Goal: Information Seeking & Learning: Learn about a topic

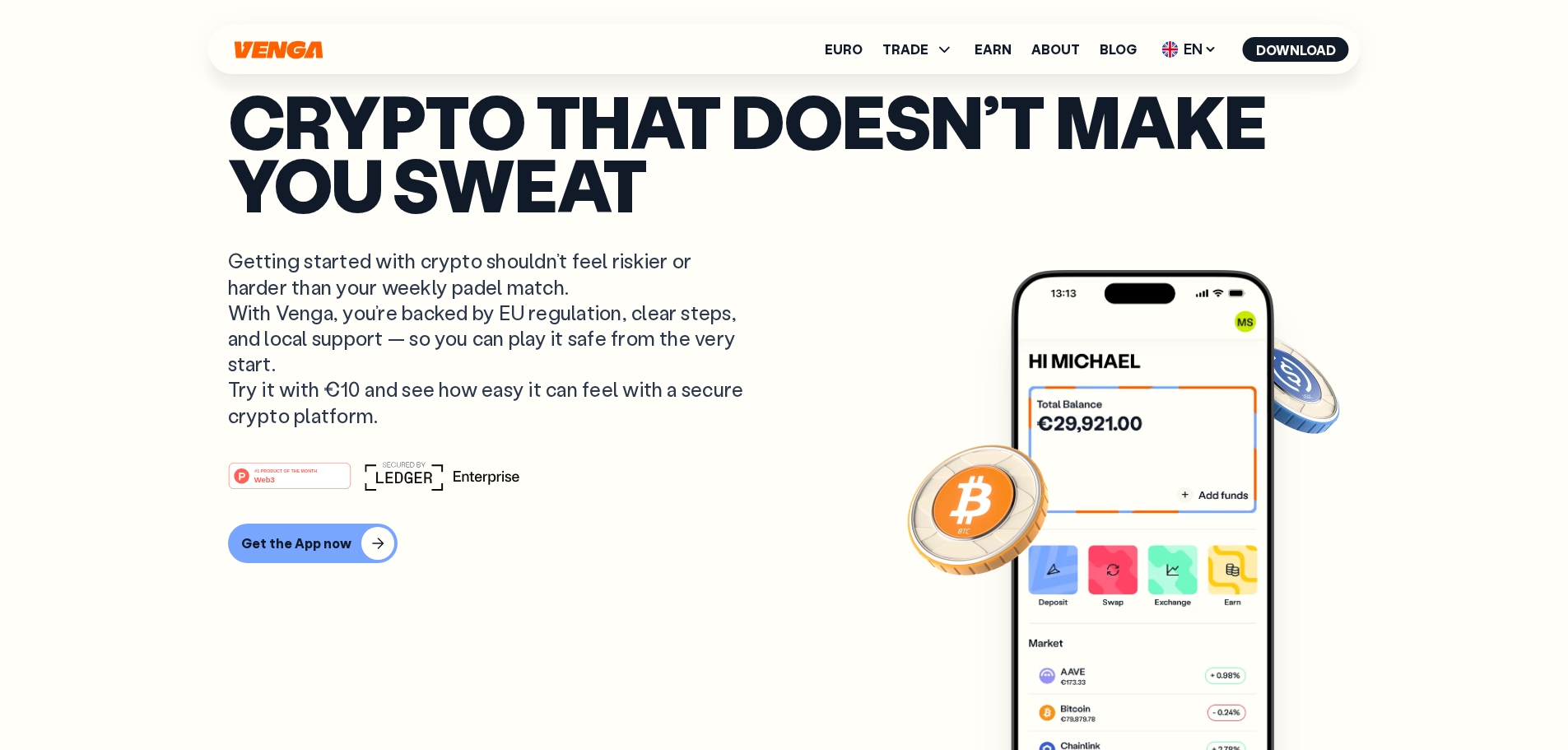
click at [441, 705] on article "Crypto that doesn’t make you sweat Getting started with crypto shouldn’t feel r…" at bounding box center [784, 407] width 1113 height 637
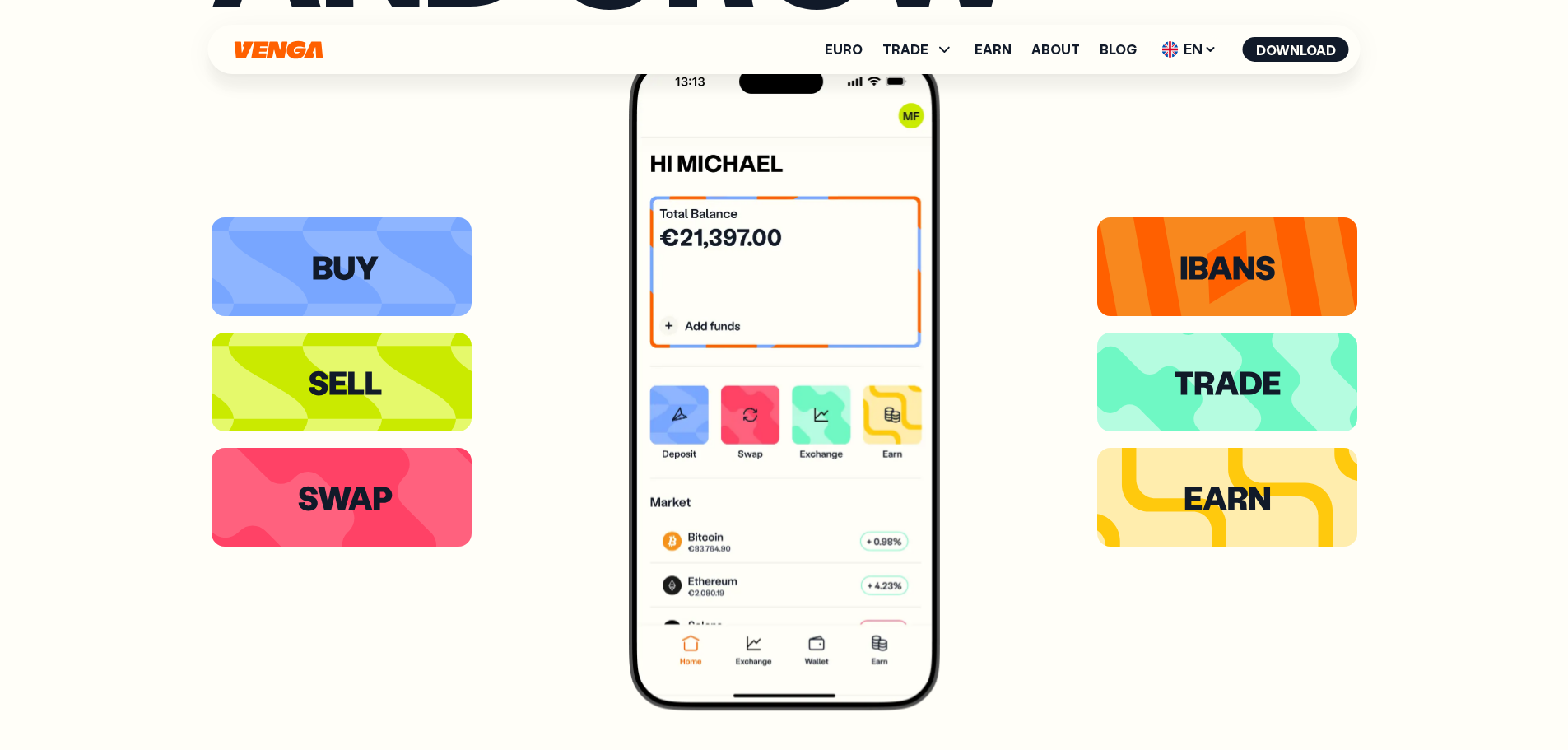
scroll to position [3330, 0]
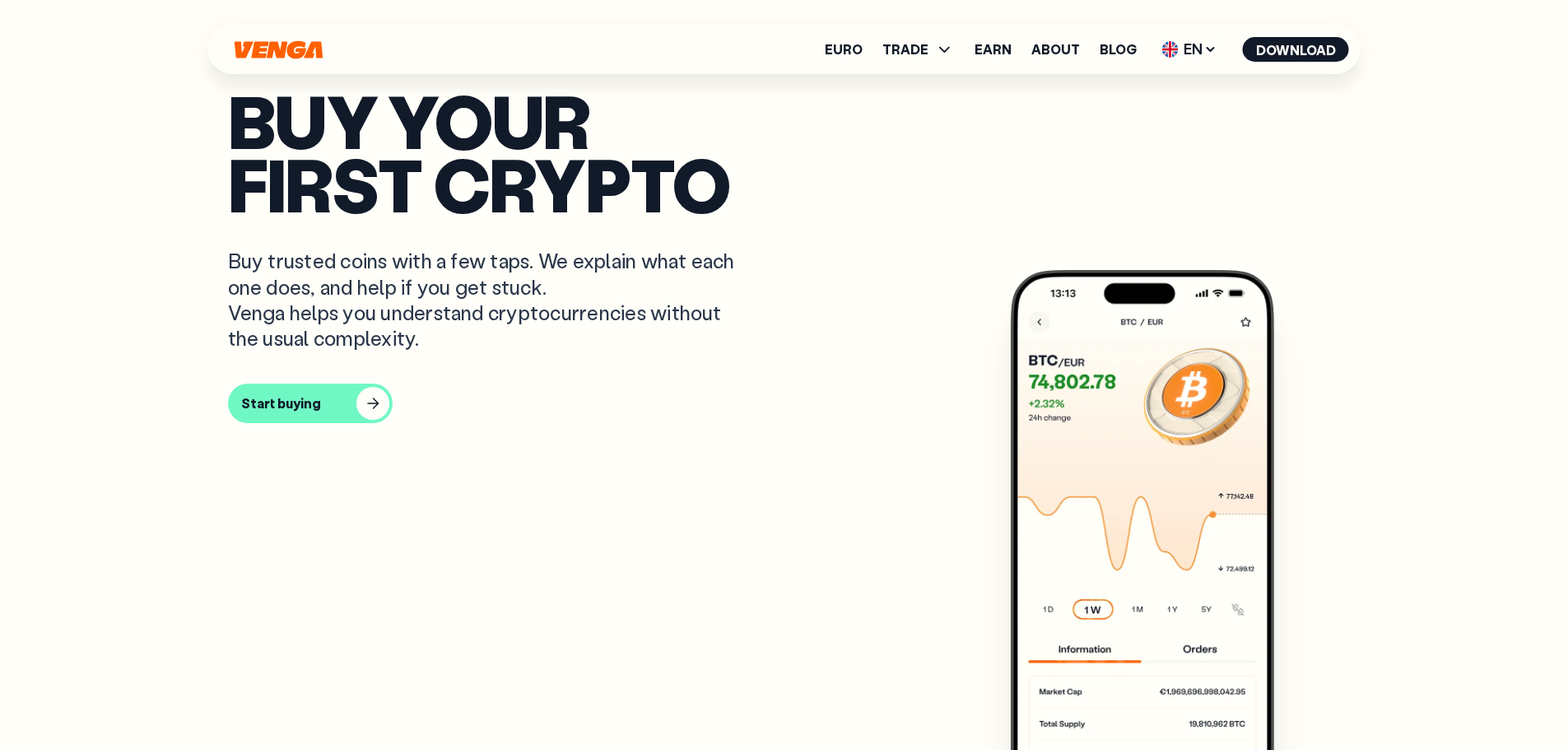
scroll to position [823, 0]
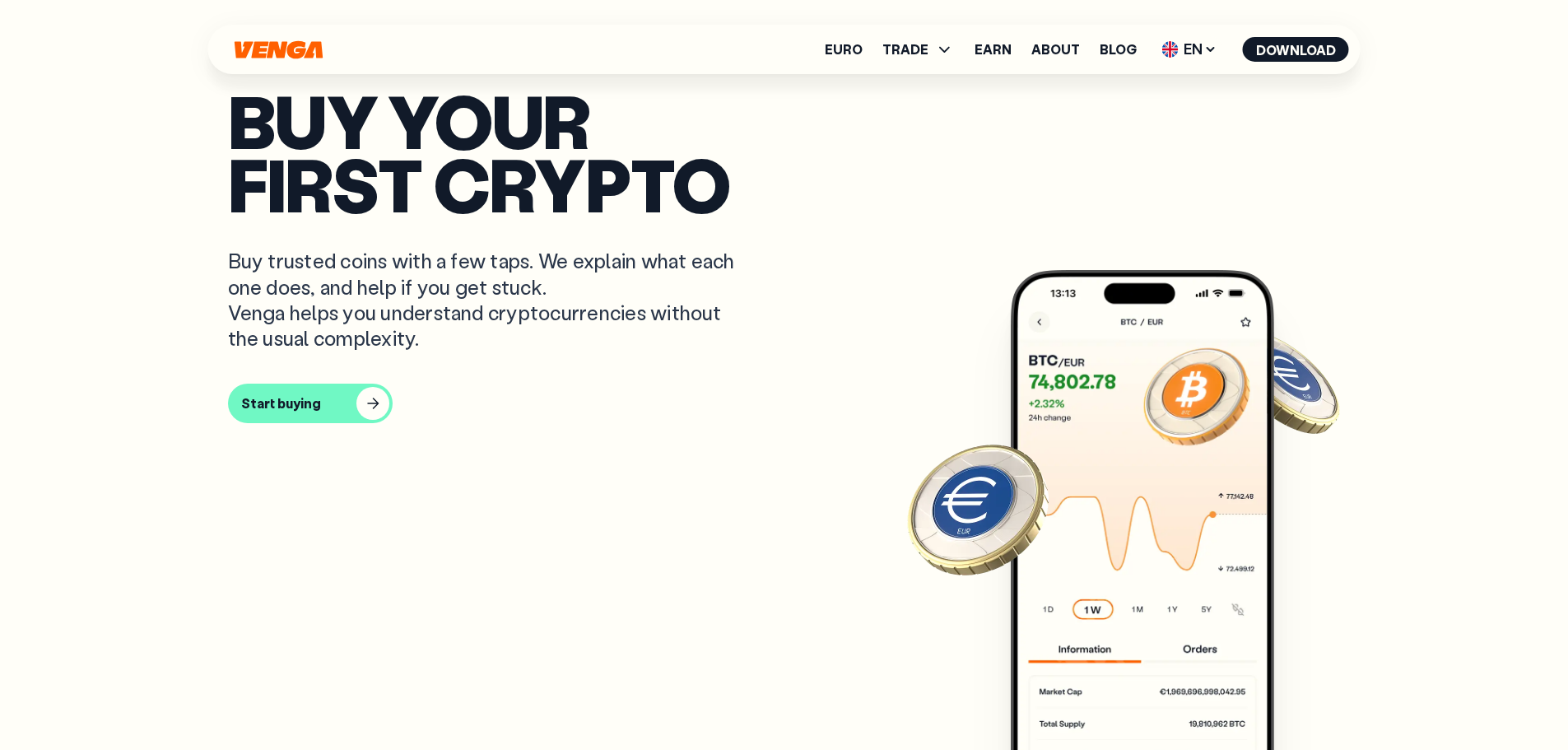
click at [300, 57] on icon "Home" at bounding box center [278, 49] width 88 height 18
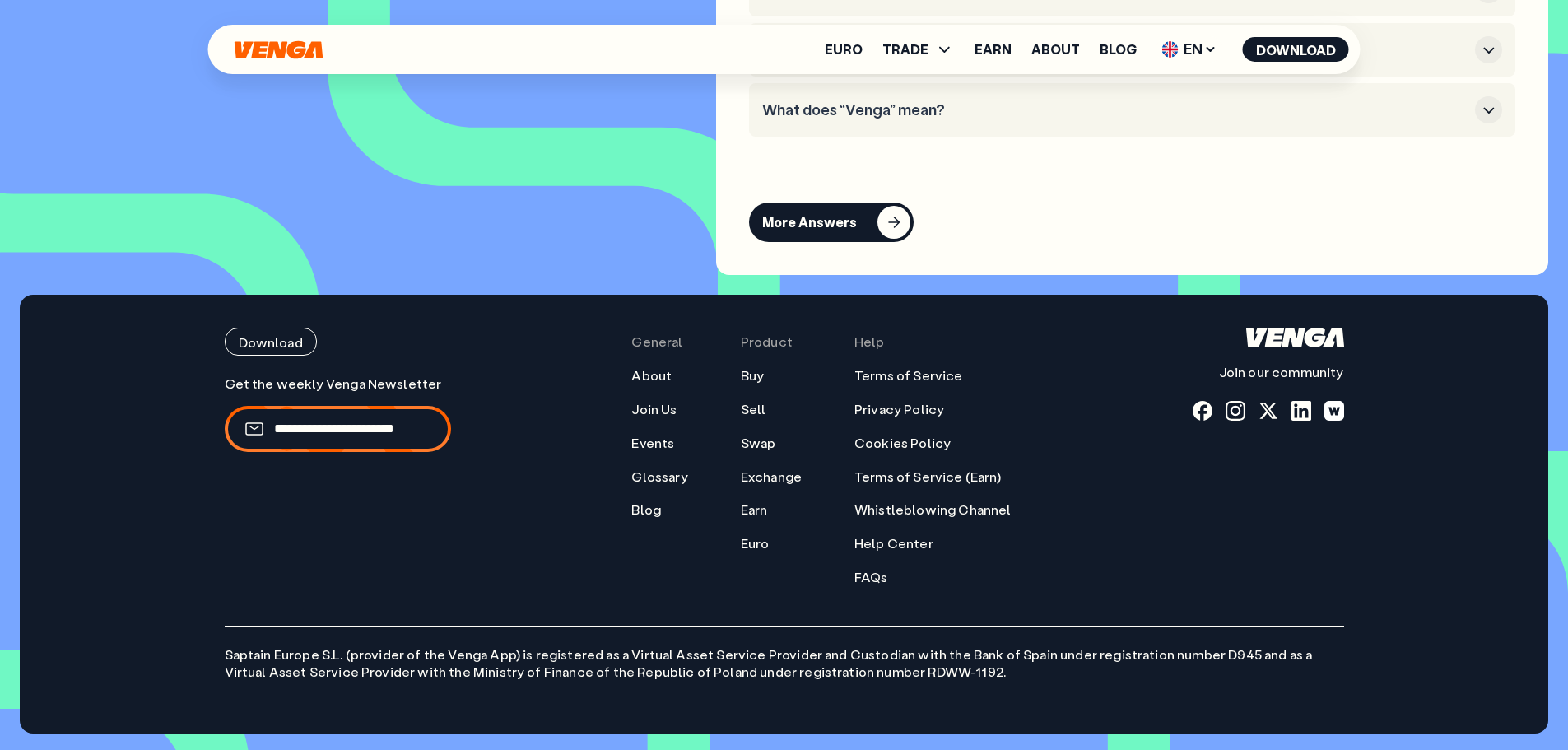
scroll to position [7309, 0]
click at [649, 516] on link "Blog" at bounding box center [646, 510] width 29 height 17
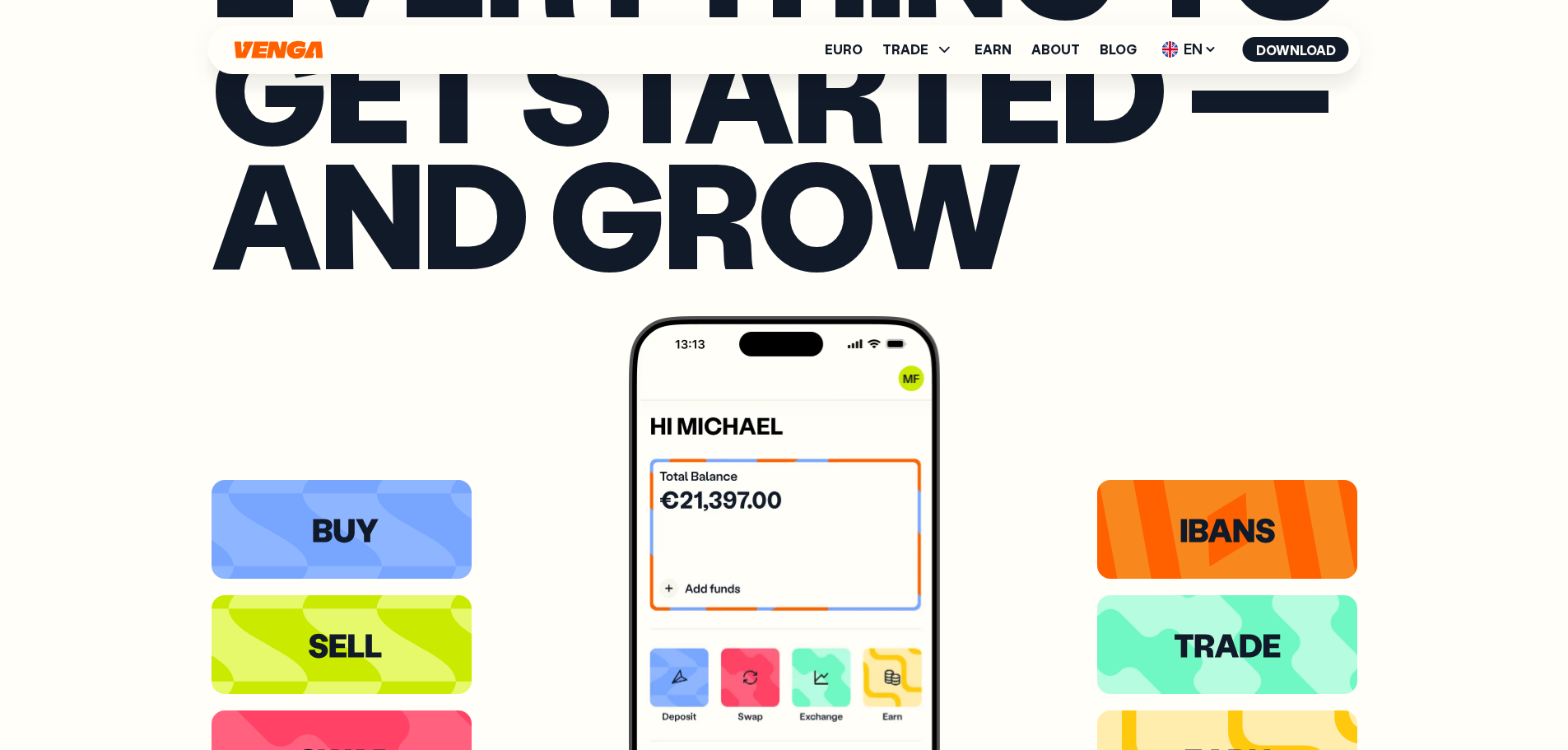
scroll to position [3061, 0]
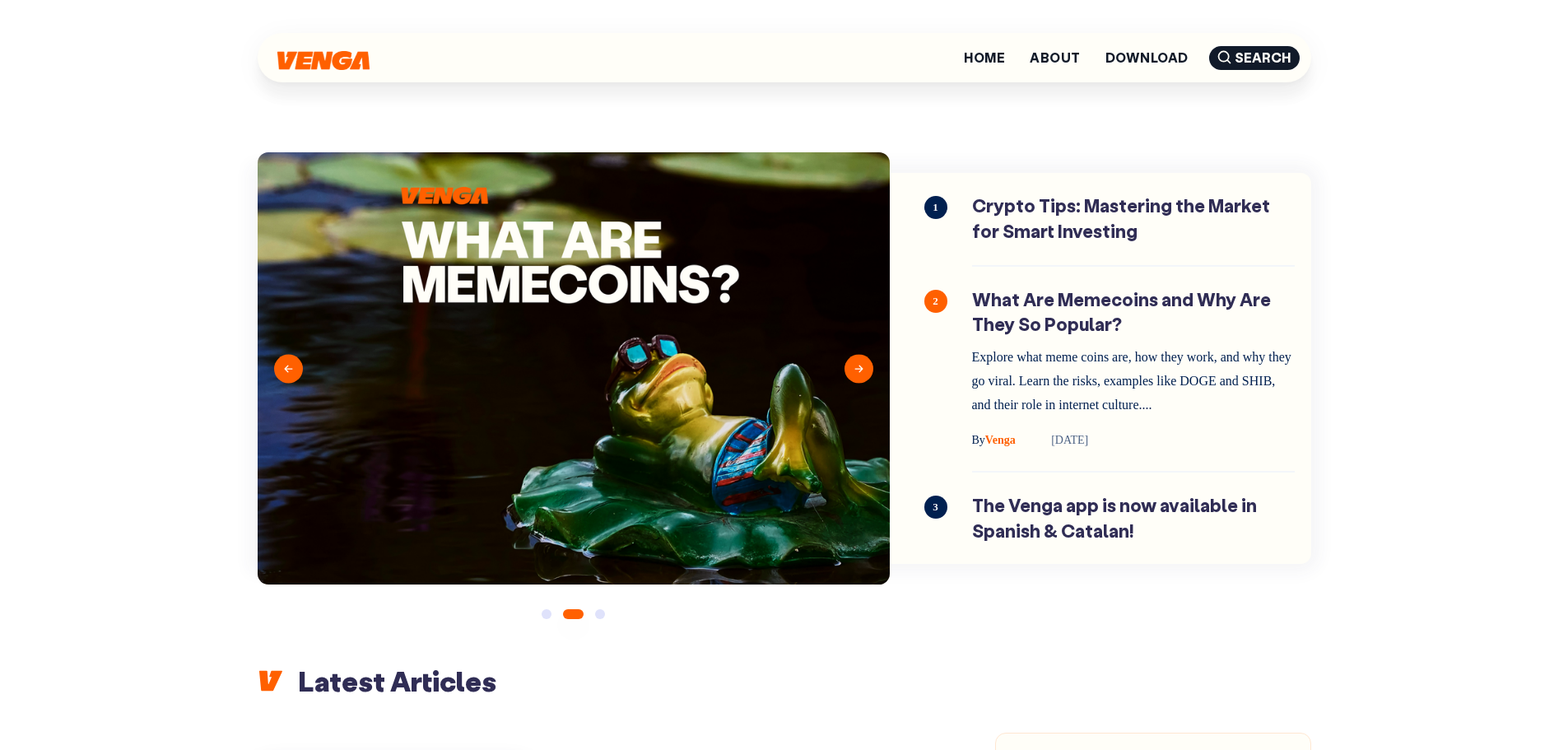
click at [866, 375] on button "Next" at bounding box center [858, 368] width 28 height 28
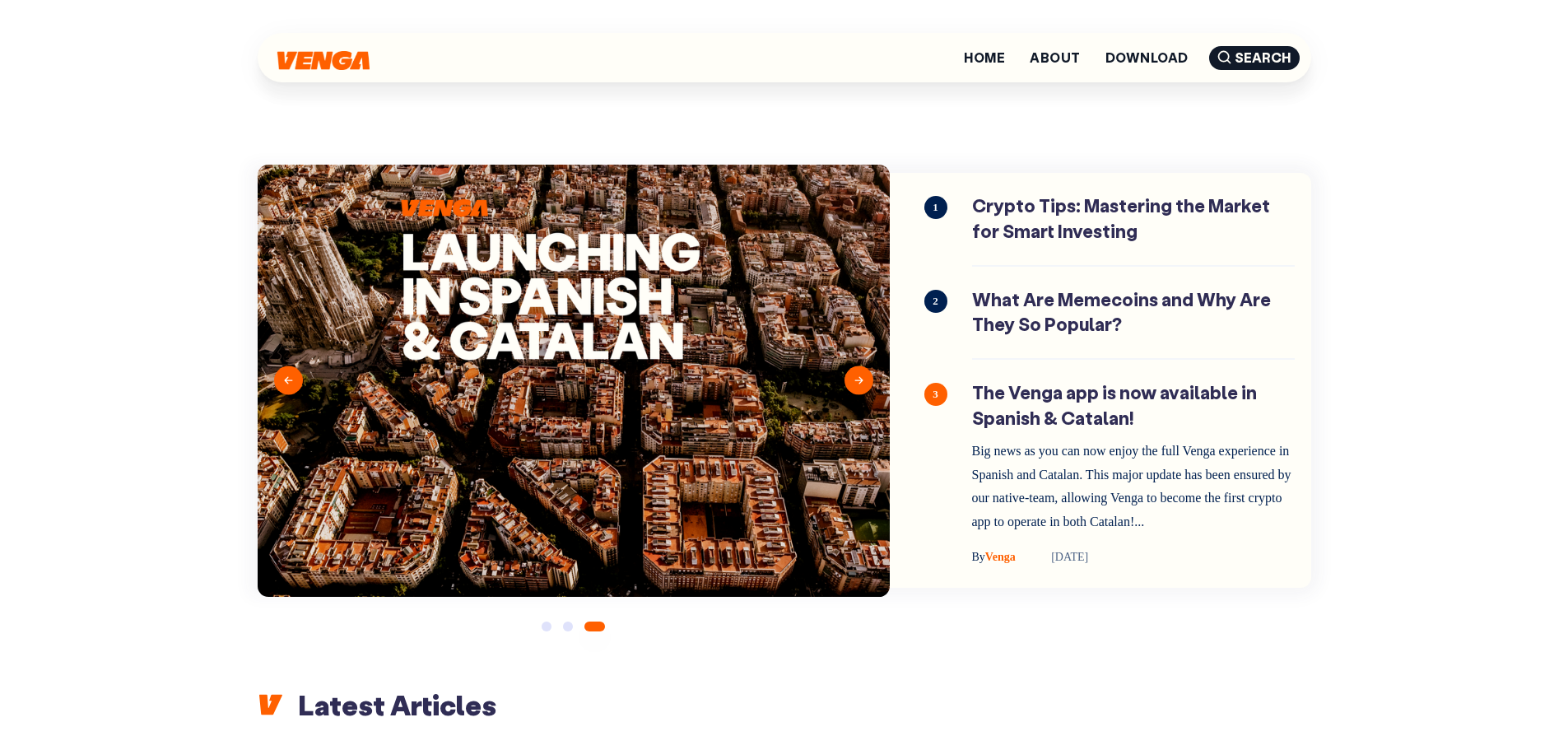
click at [866, 375] on img at bounding box center [573, 381] width 632 height 432
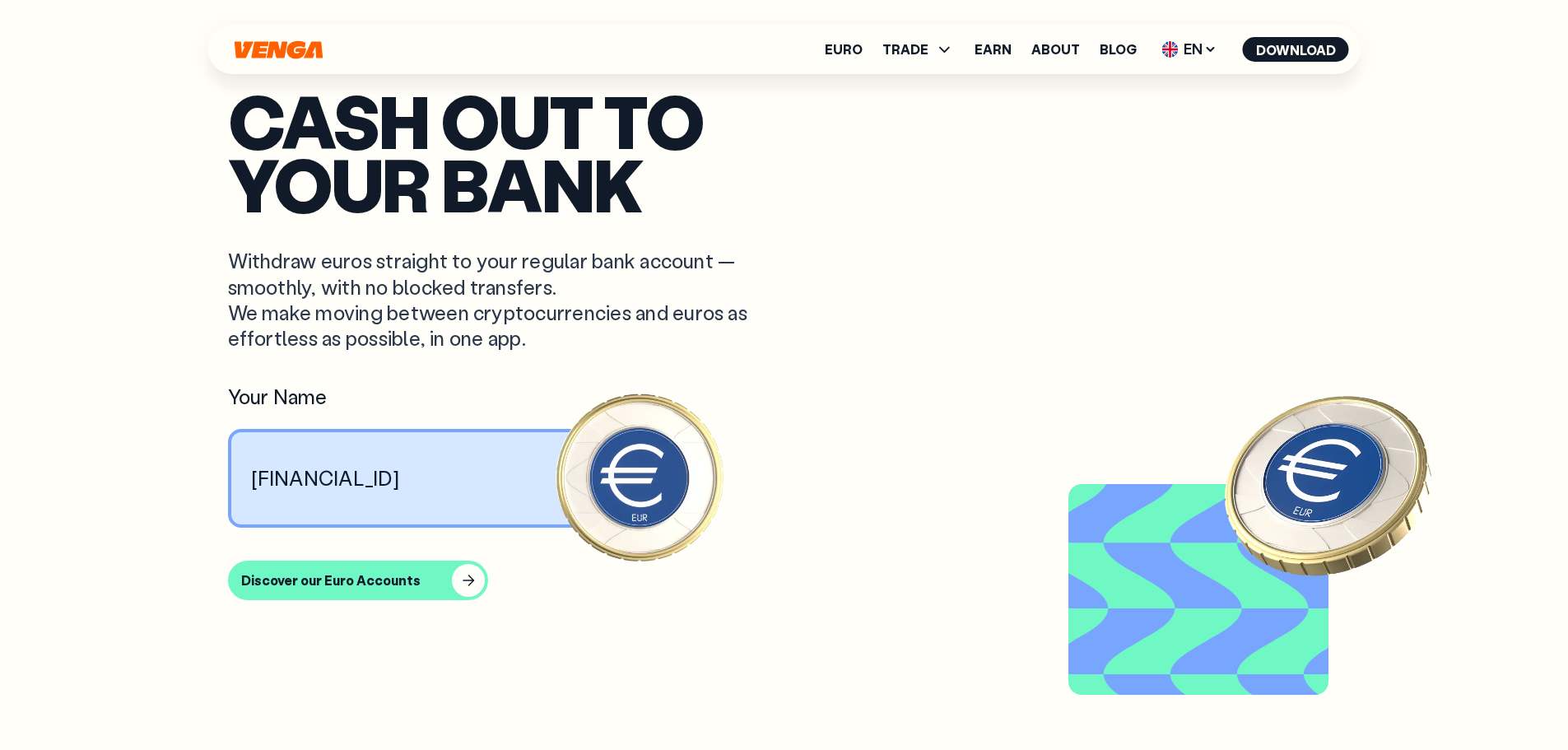
scroll to position [1087, 0]
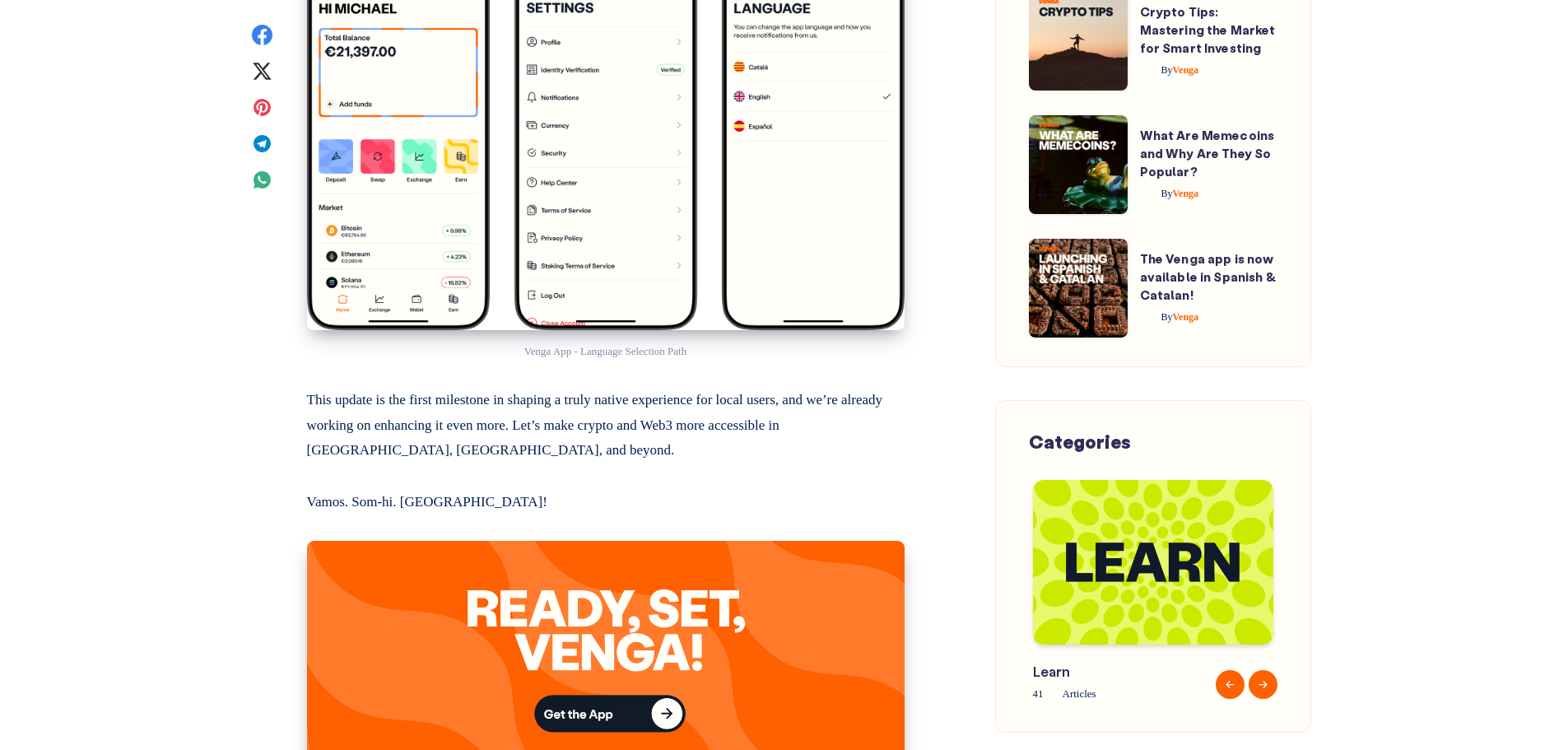
scroll to position [3375, 0]
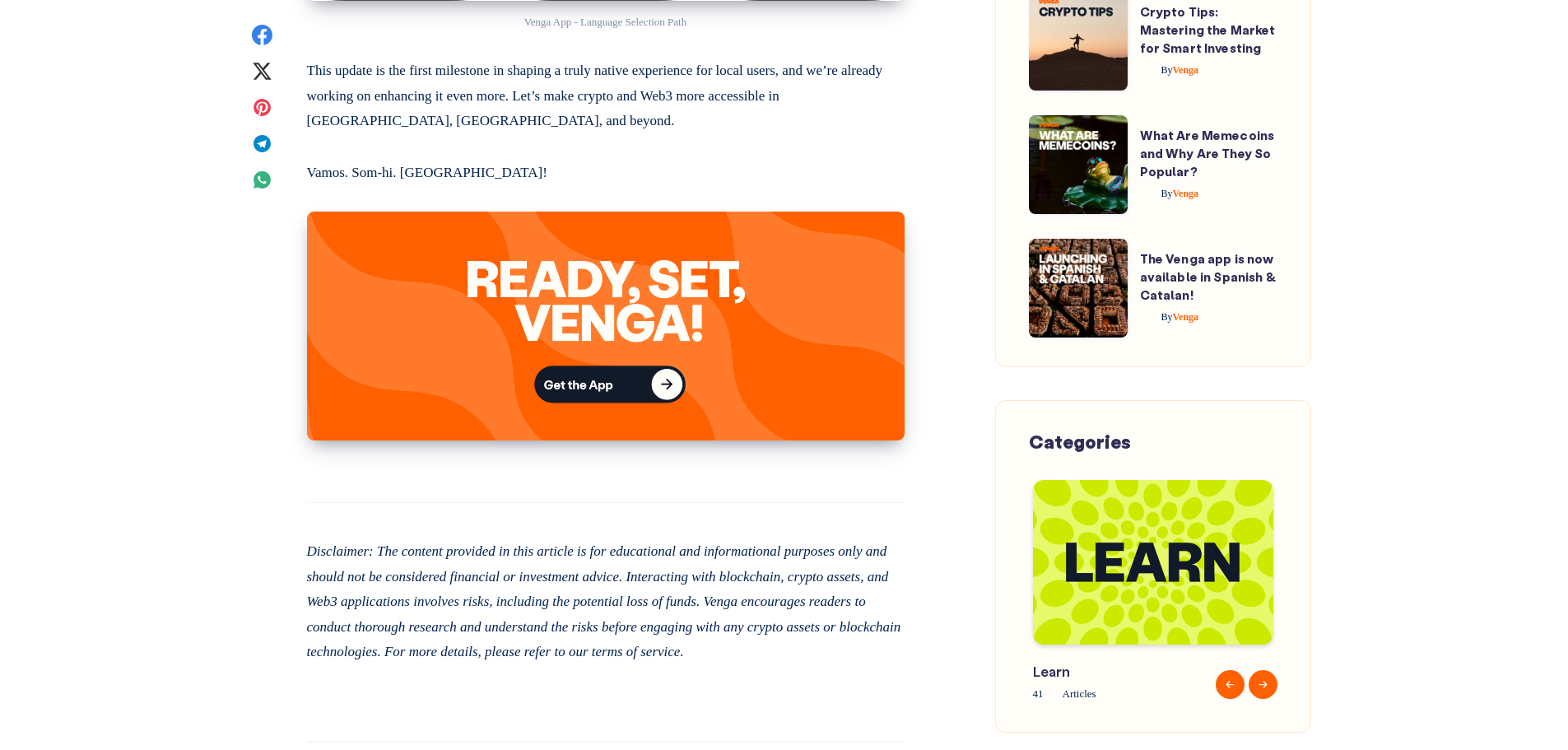
click at [778, 329] on img at bounding box center [606, 325] width 598 height 228
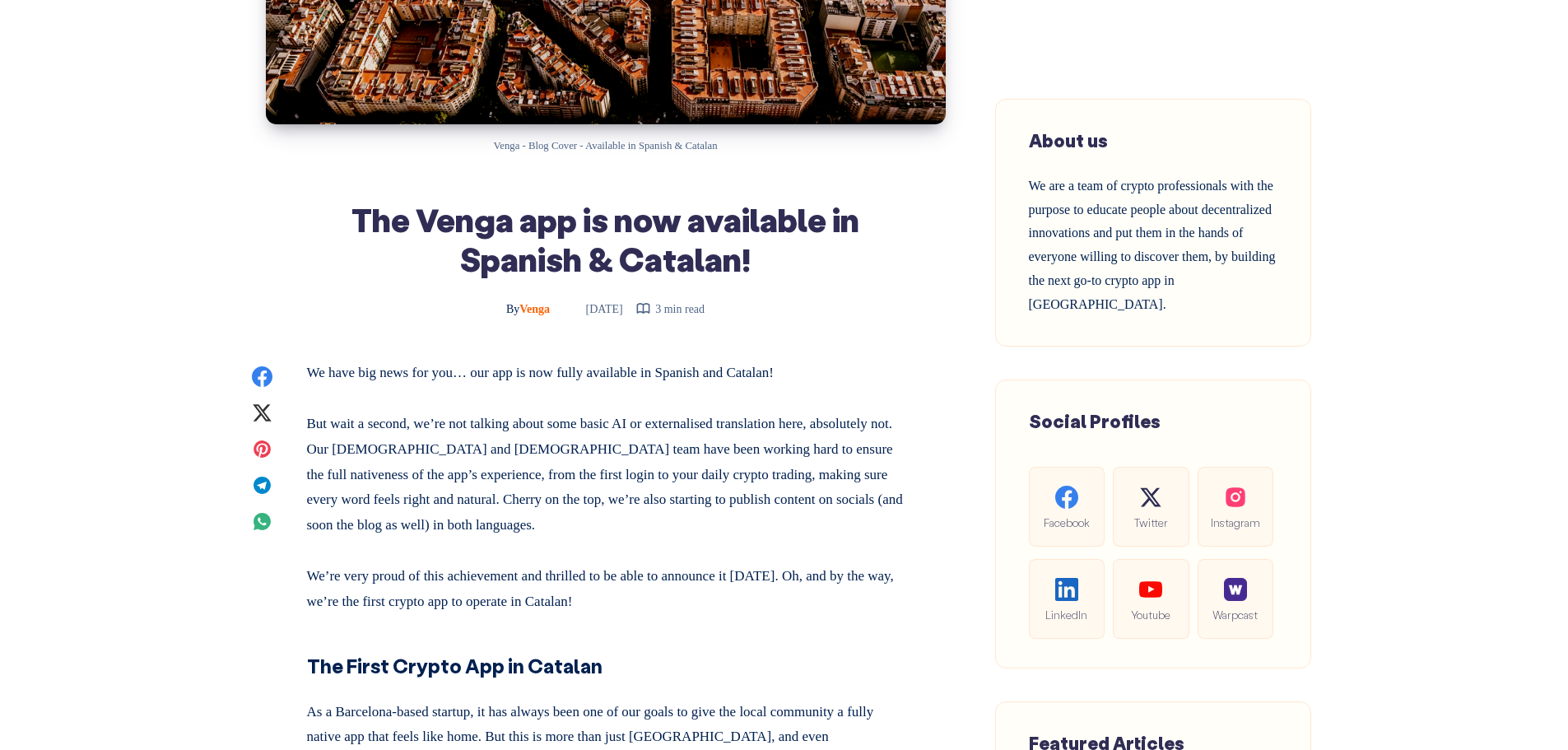
scroll to position [0, 0]
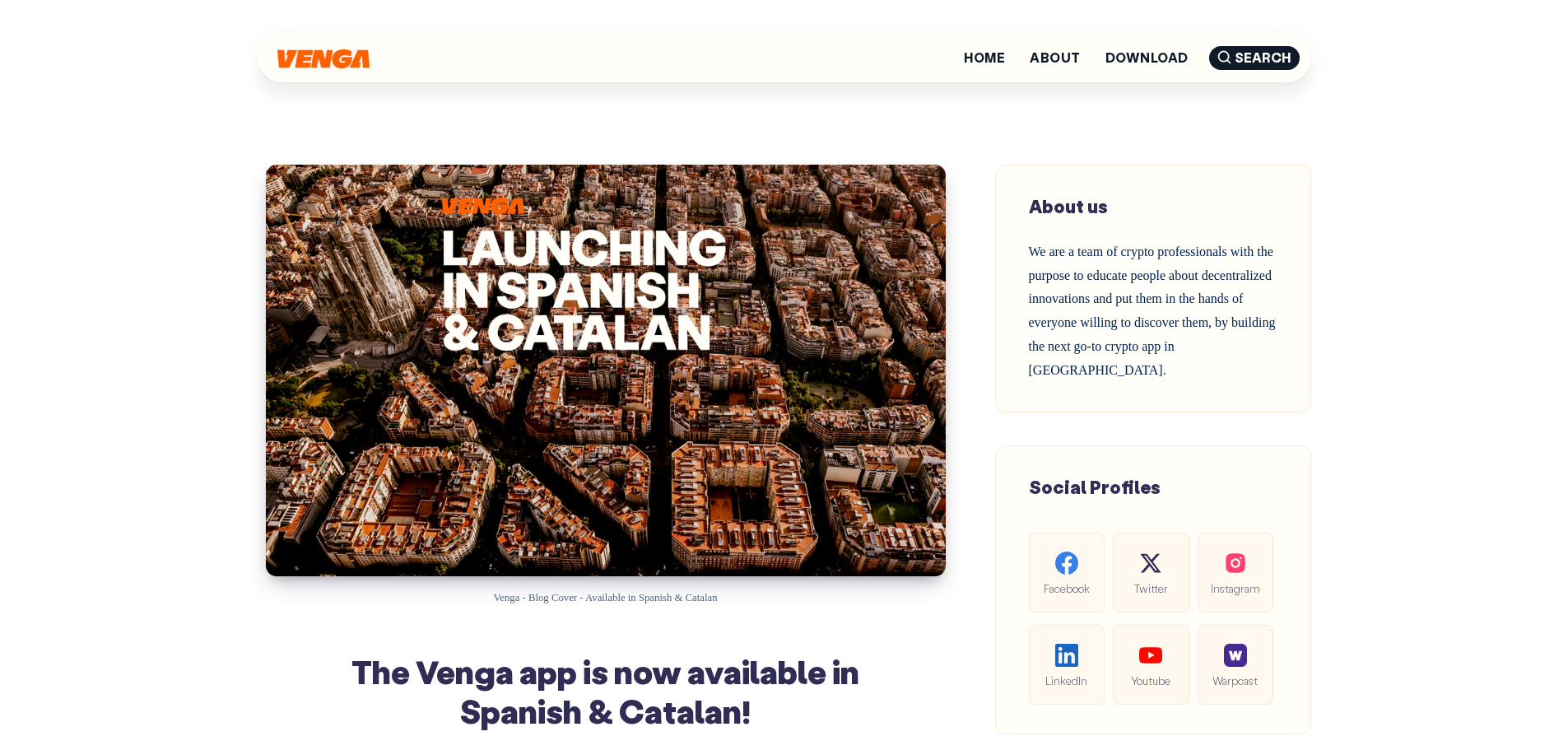
click at [319, 51] on img at bounding box center [323, 59] width 92 height 19
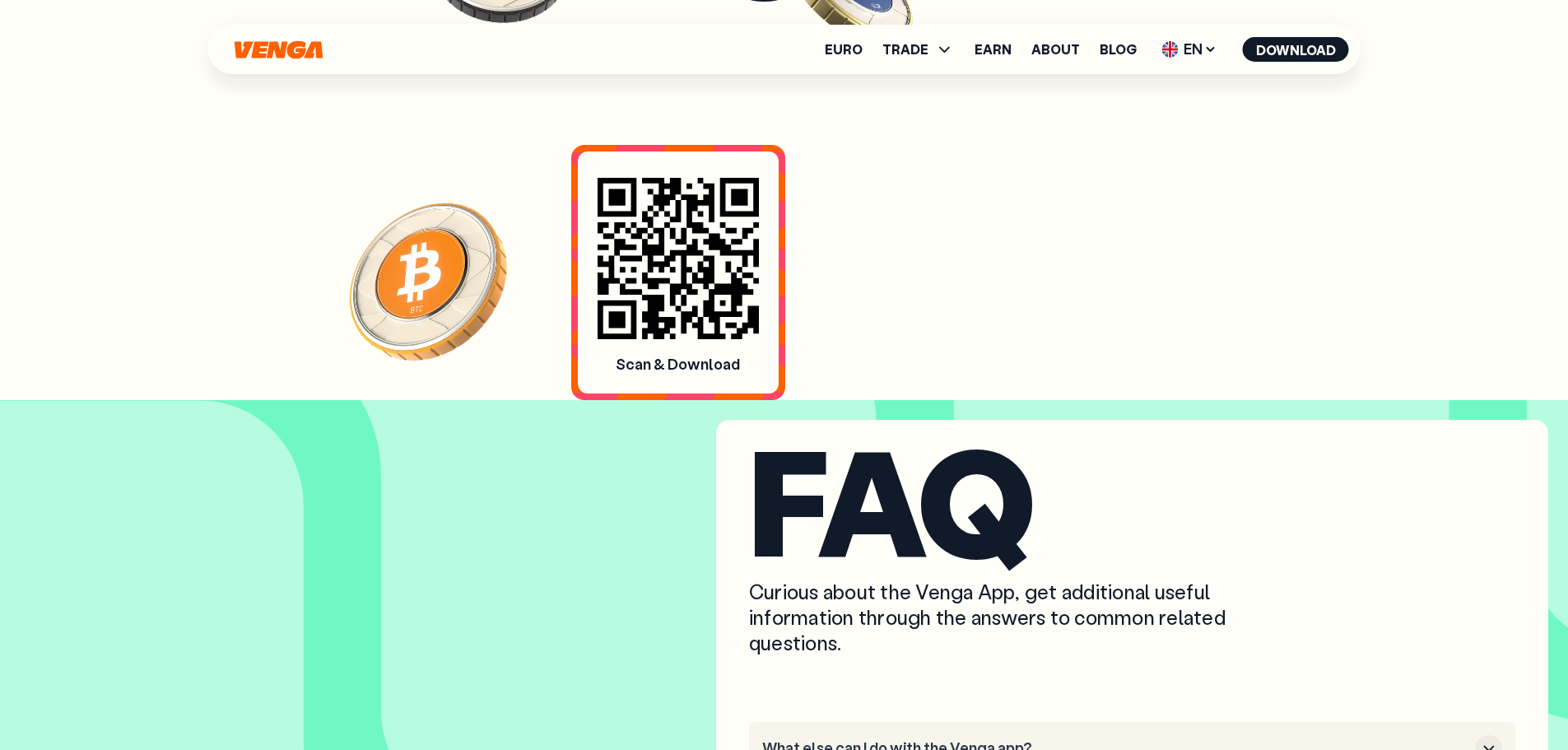
scroll to position [7044, 0]
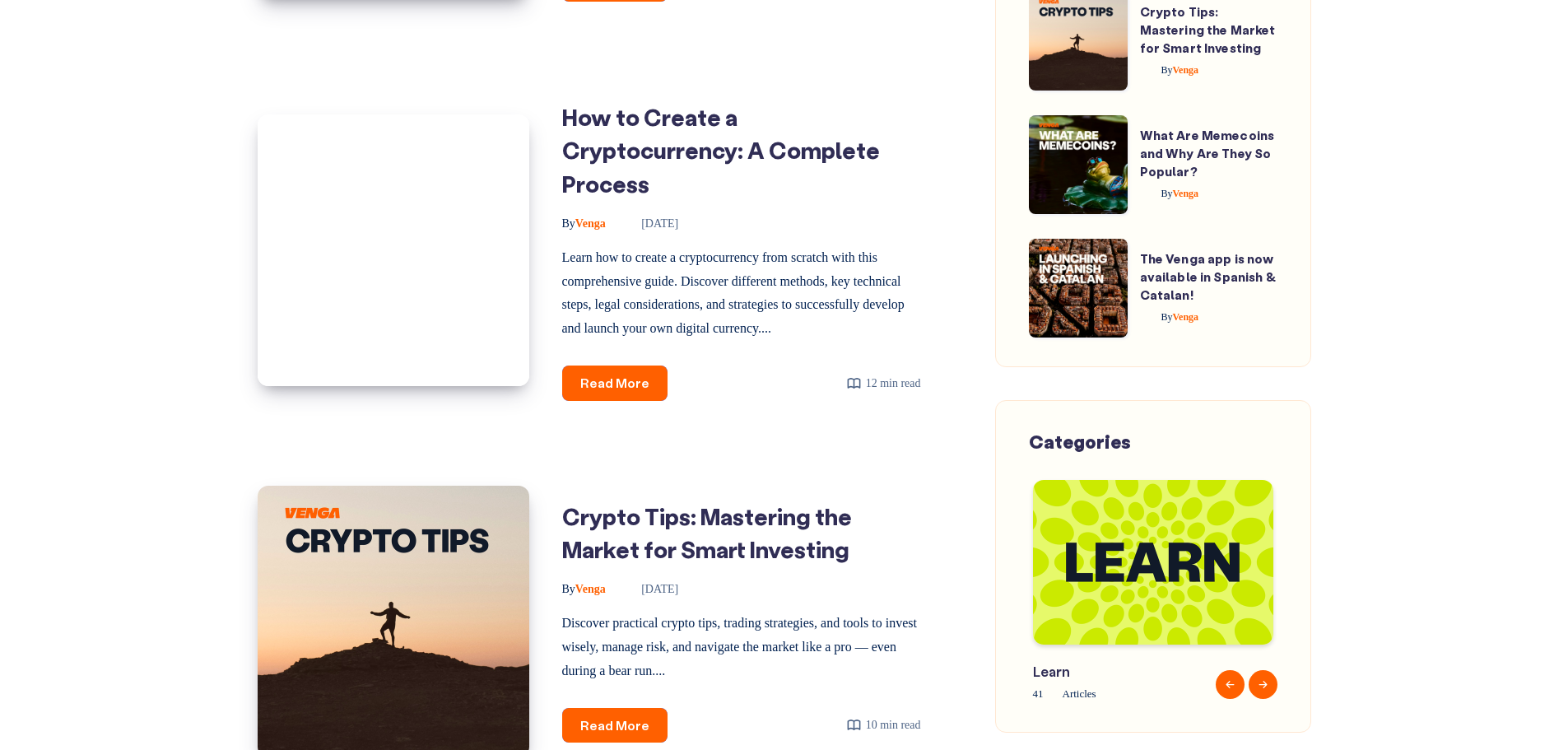
scroll to position [1975, 0]
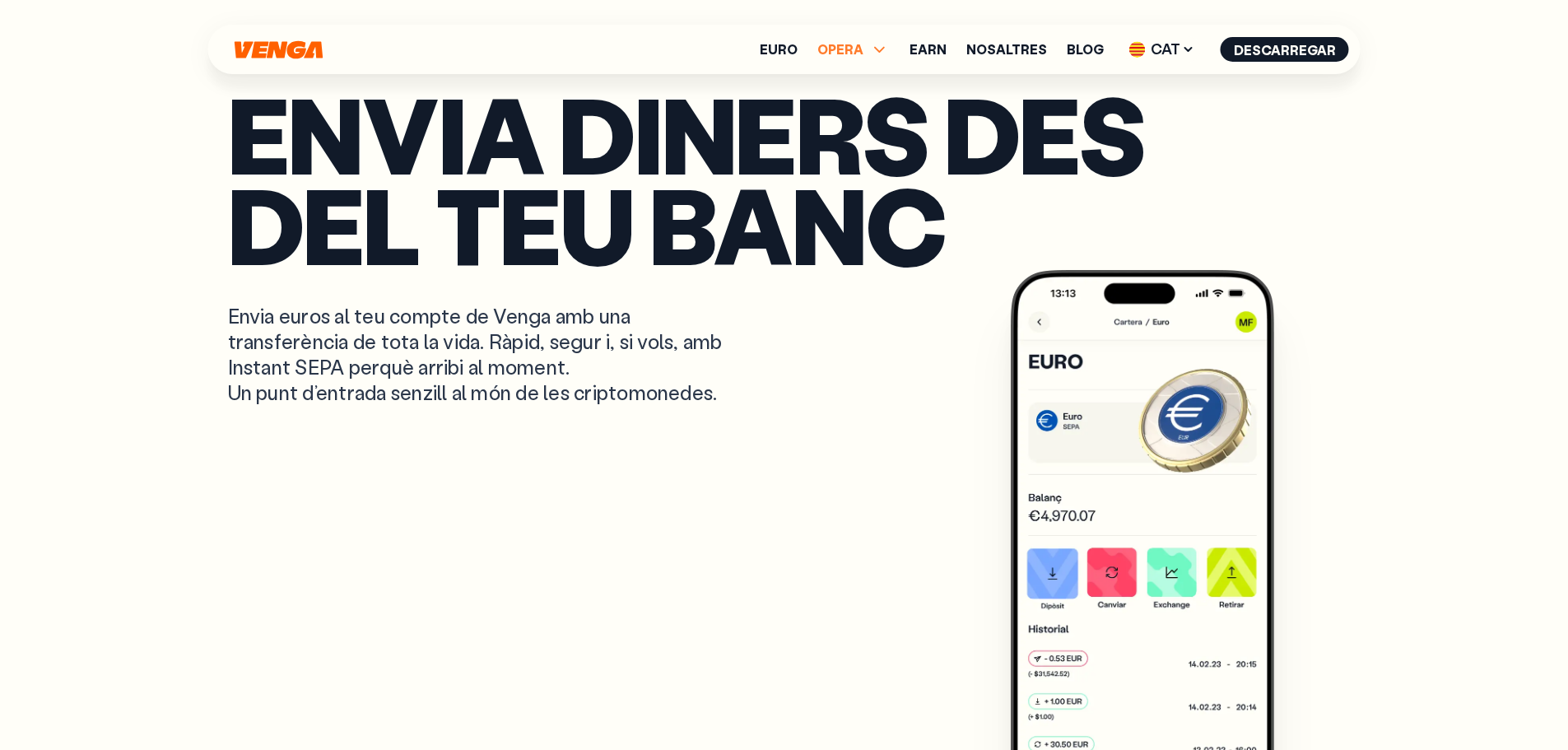
scroll to position [494, 0]
